Goal: Transaction & Acquisition: Purchase product/service

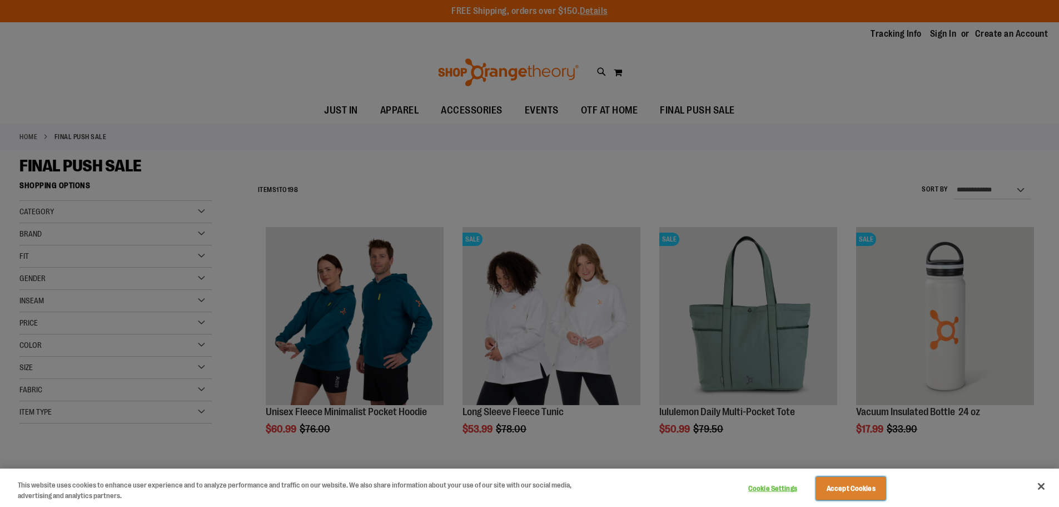
click at [860, 483] on button "Accept Cookies" at bounding box center [851, 488] width 70 height 23
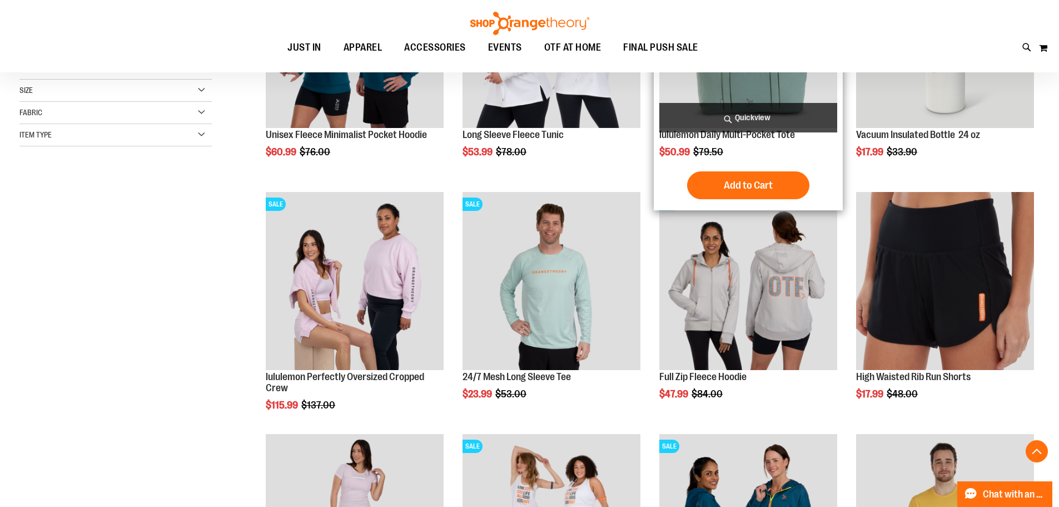
scroll to position [278, 0]
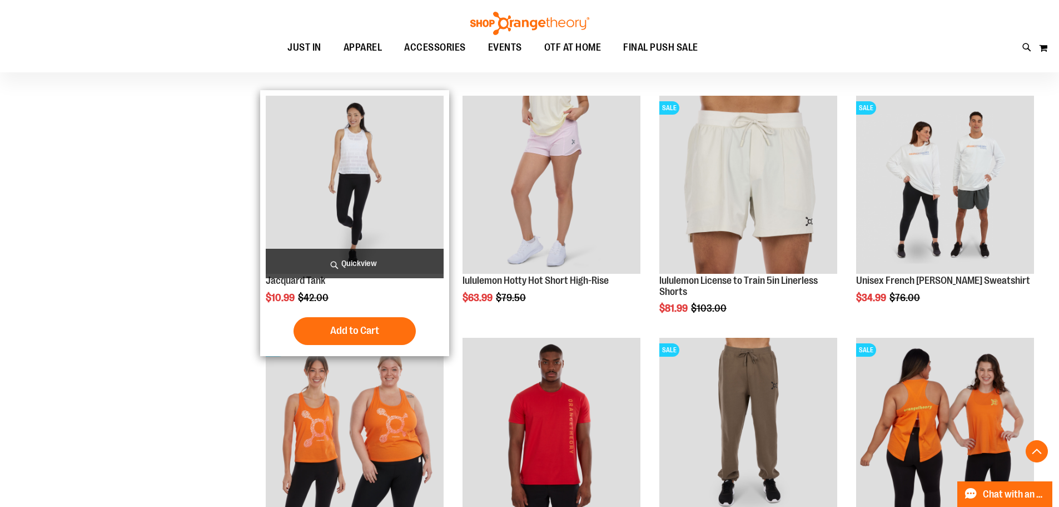
scroll to position [1112, 0]
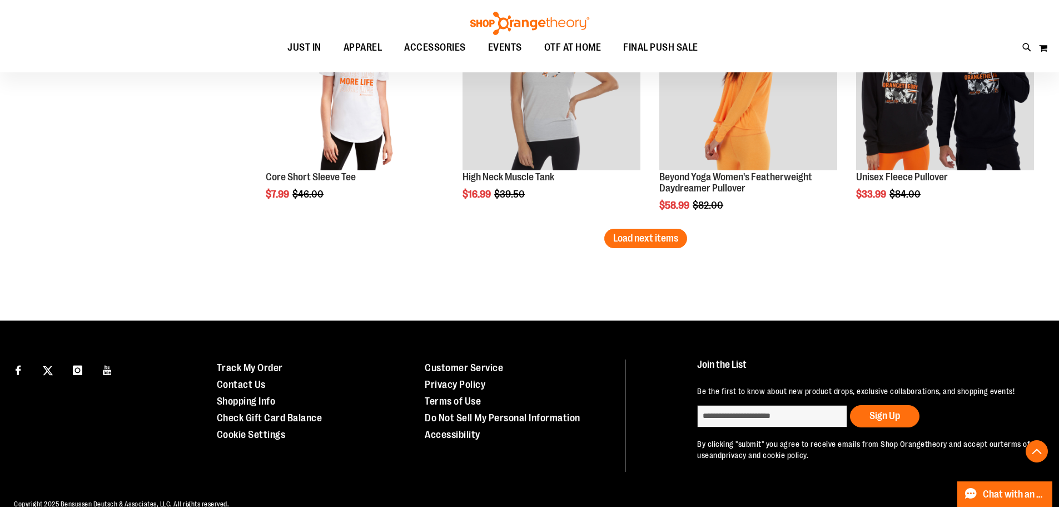
scroll to position [2168, 0]
click at [642, 236] on span "Load next items" at bounding box center [645, 237] width 65 height 11
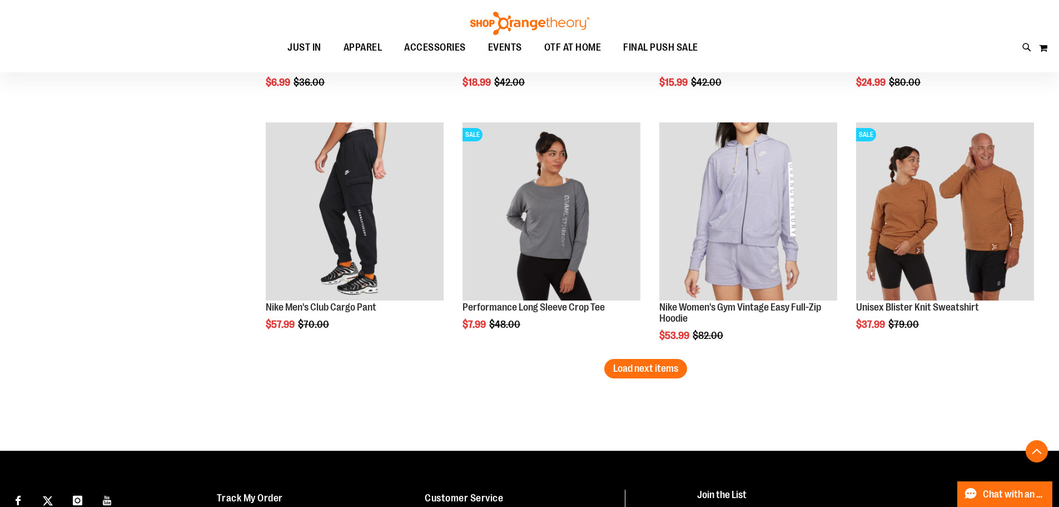
scroll to position [2780, 0]
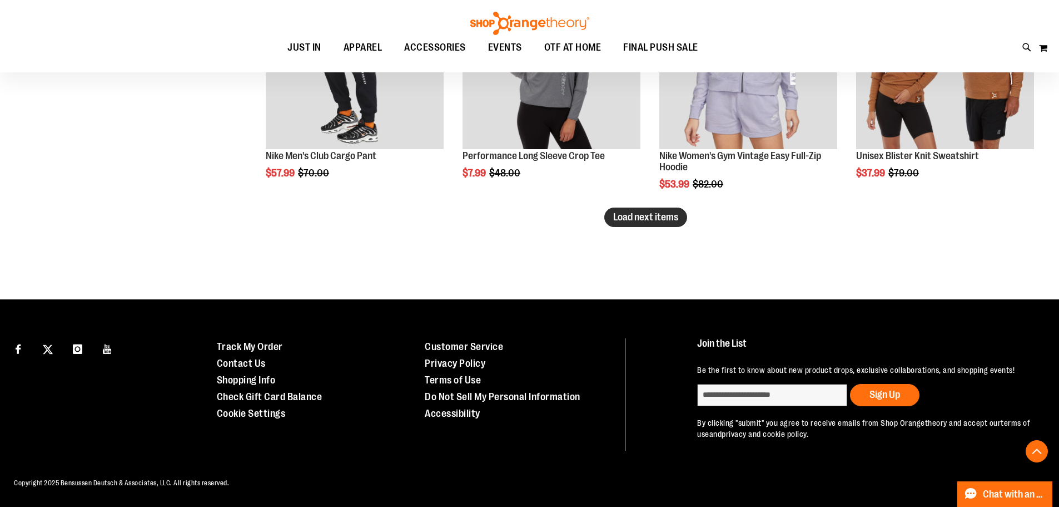
click at [638, 221] on span "Load next items" at bounding box center [645, 216] width 65 height 11
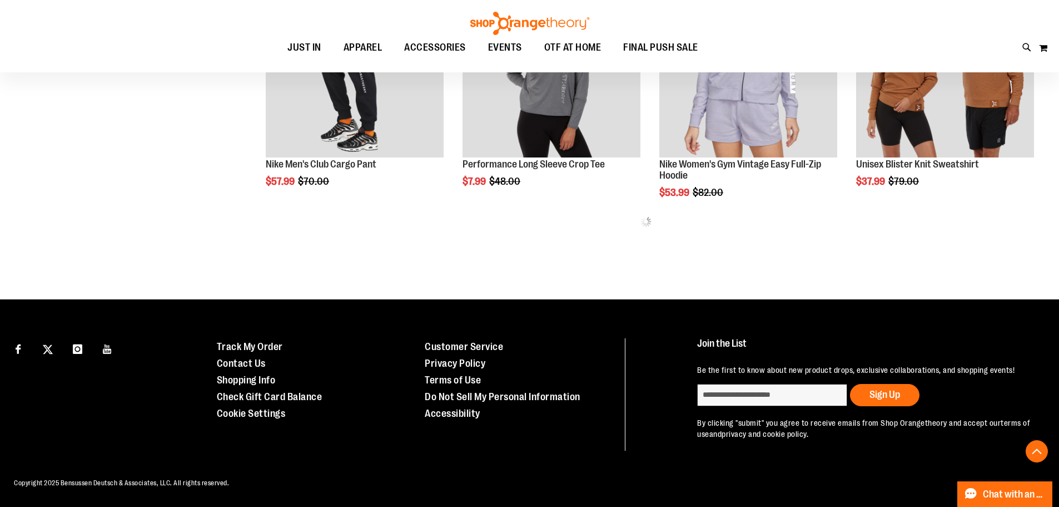
scroll to position [2914, 0]
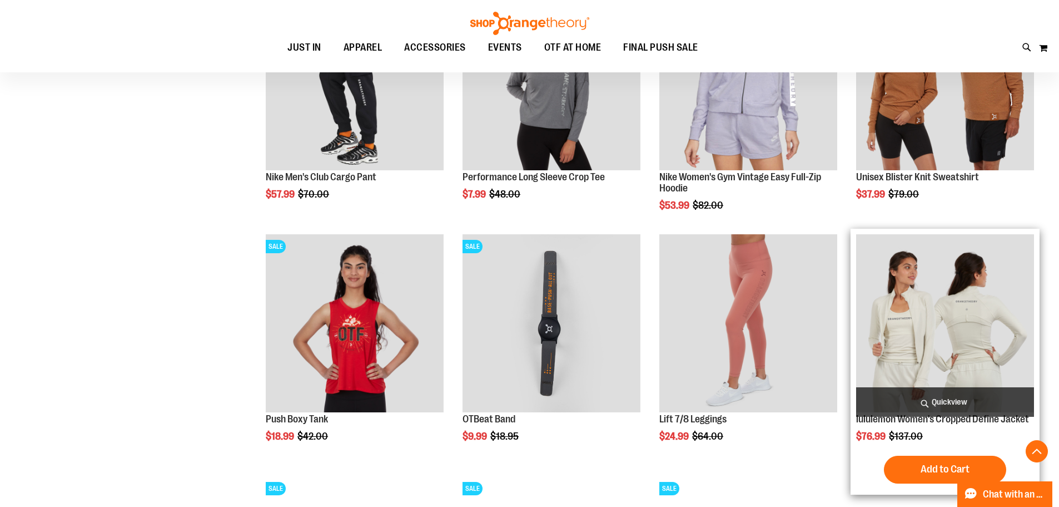
scroll to position [2970, 0]
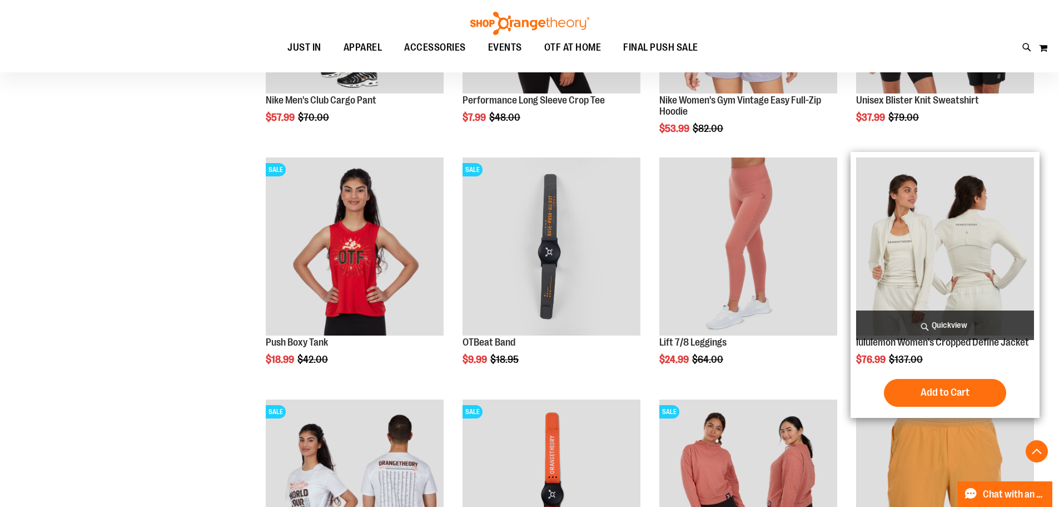
click at [914, 289] on img "product" at bounding box center [945, 246] width 178 height 178
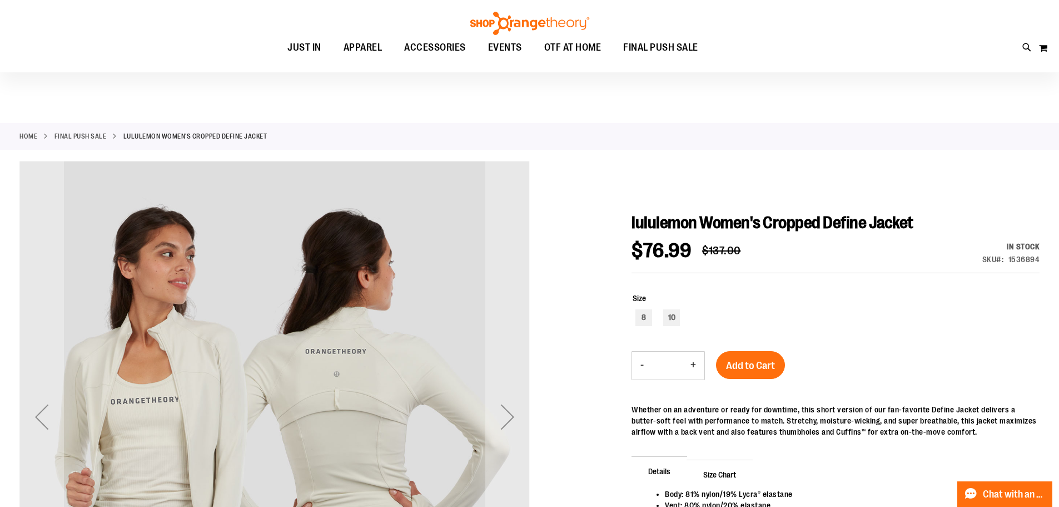
scroll to position [111, 0]
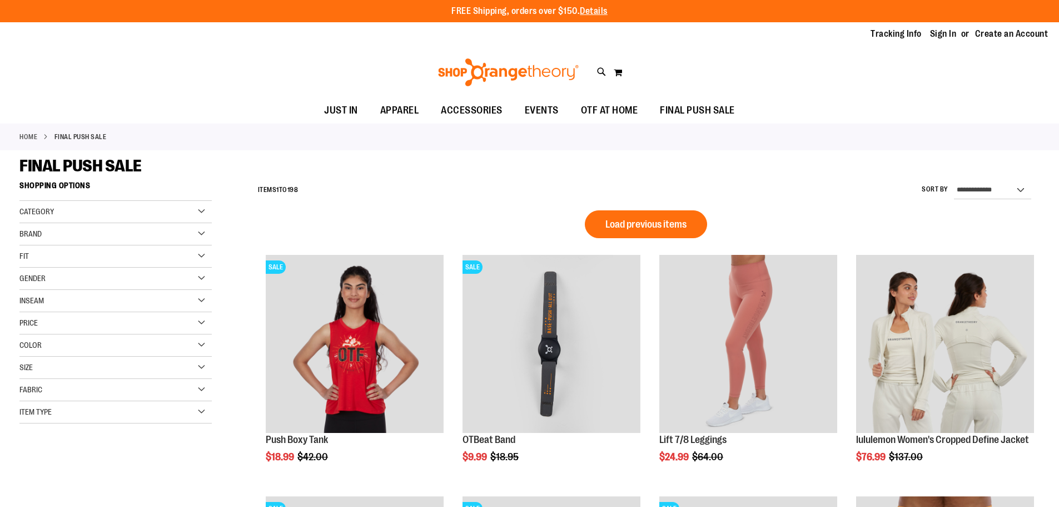
scroll to position [745, 0]
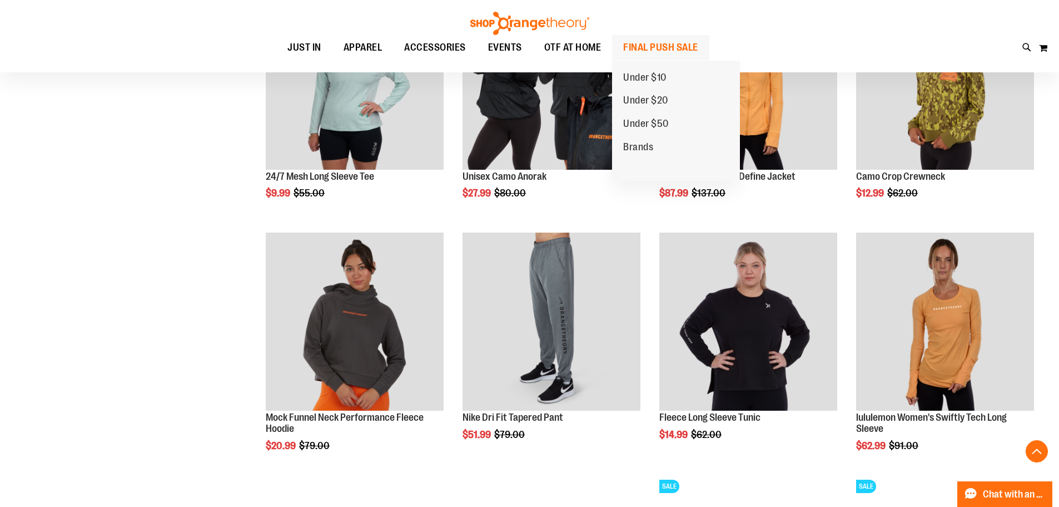
click at [643, 44] on span "FINAL PUSH SALE" at bounding box center [660, 47] width 75 height 25
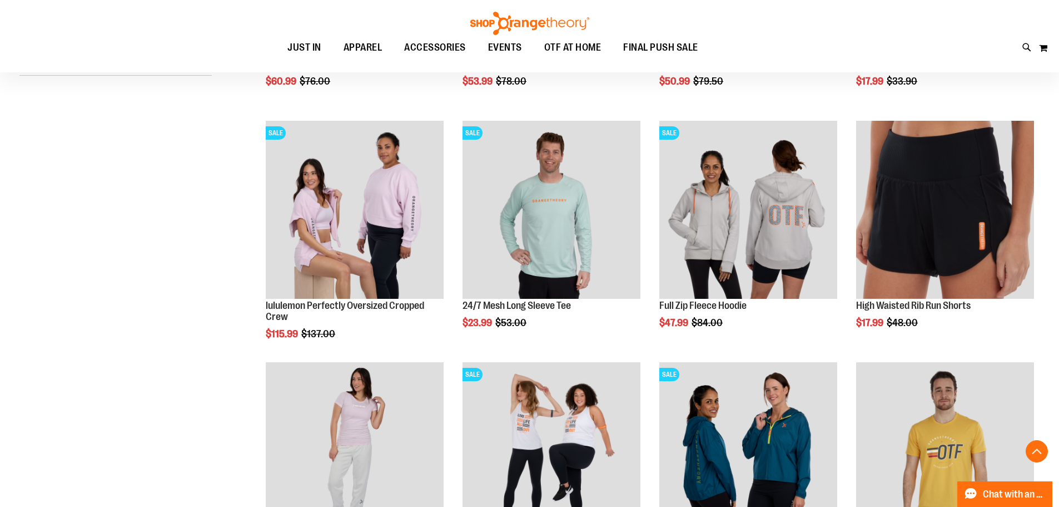
scroll to position [717, 0]
